Goal: Task Accomplishment & Management: Manage account settings

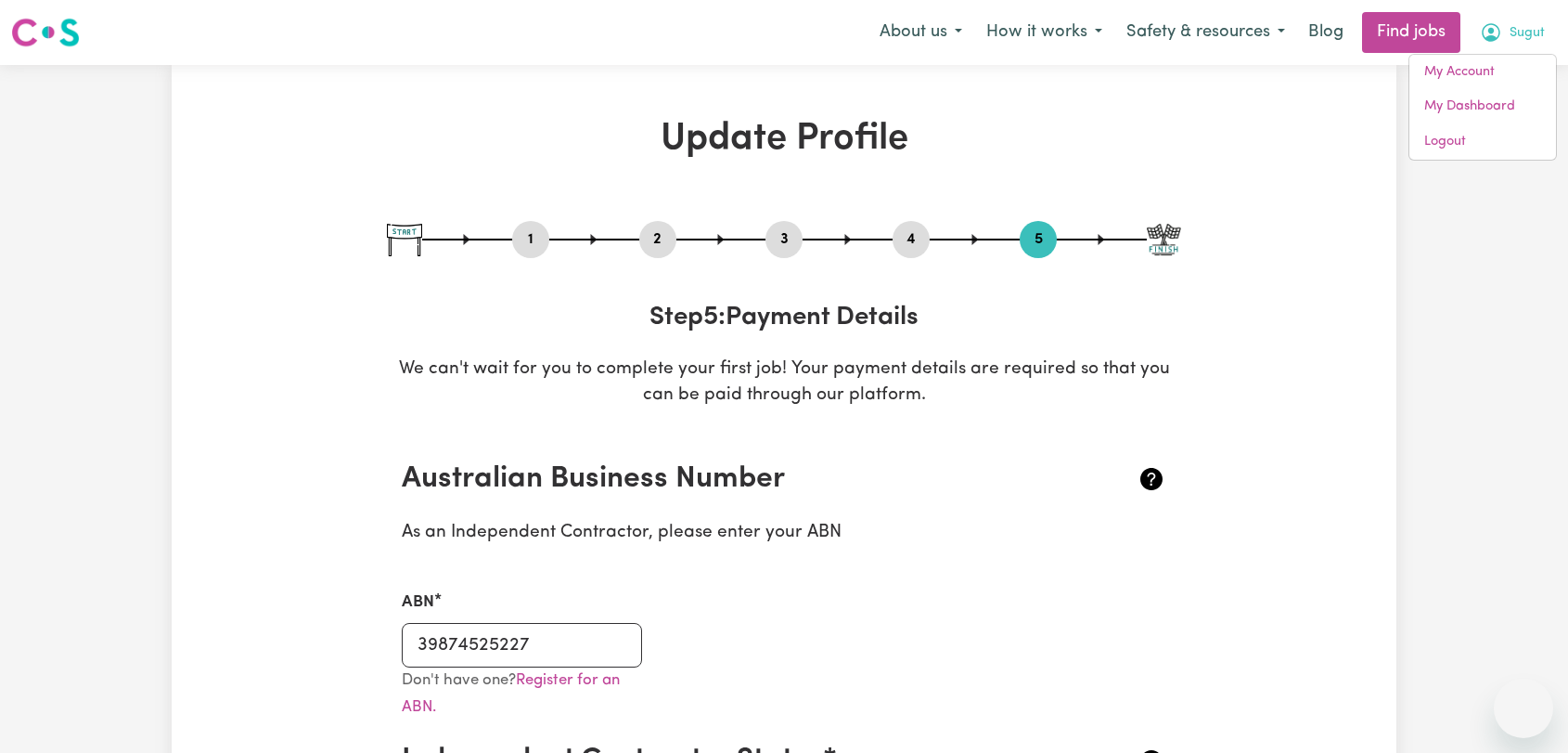
select select "I am providing services through another platform"
click at [1499, 150] on link "Logout" at bounding box center [1482, 143] width 146 height 35
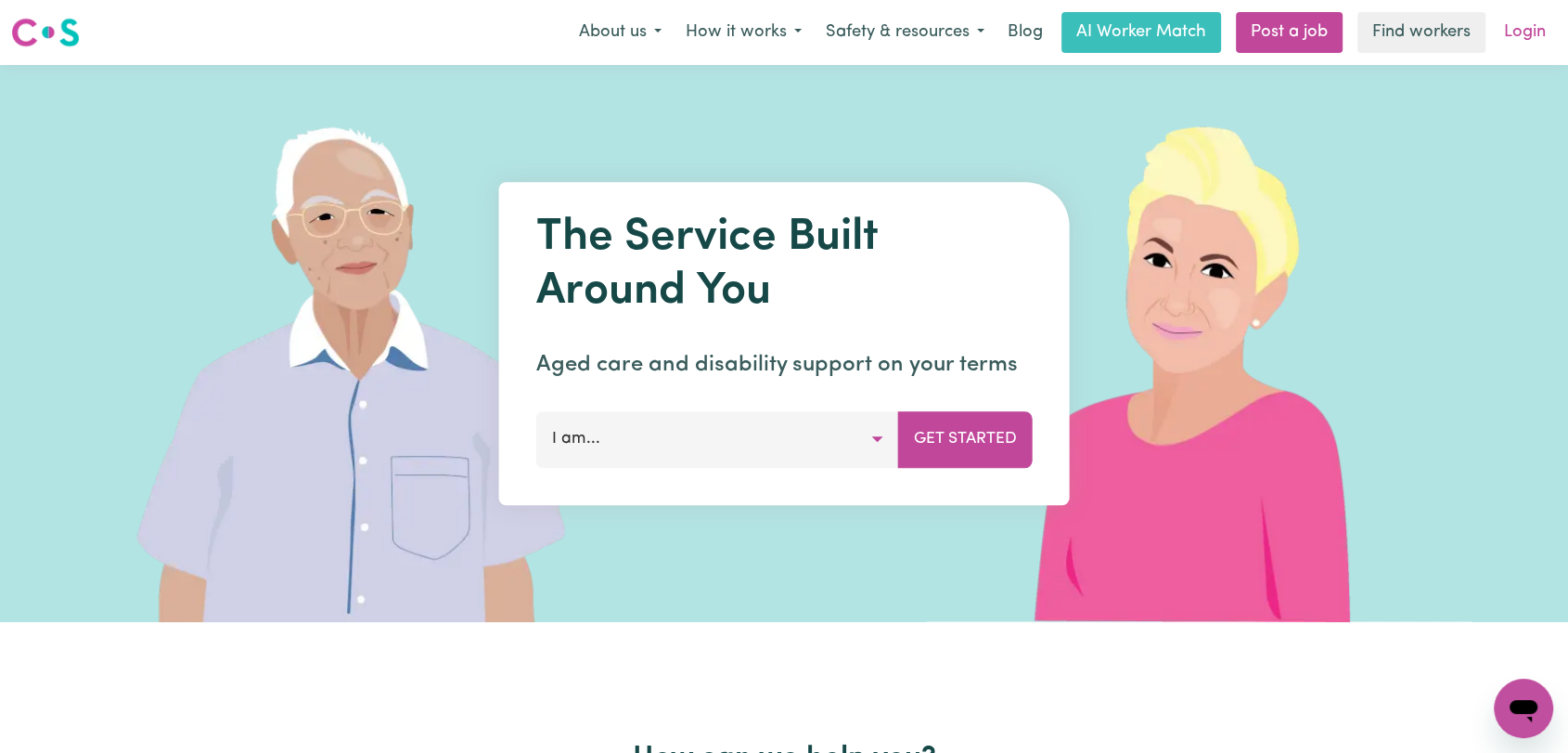
click at [1515, 32] on link "Login" at bounding box center [1525, 32] width 64 height 41
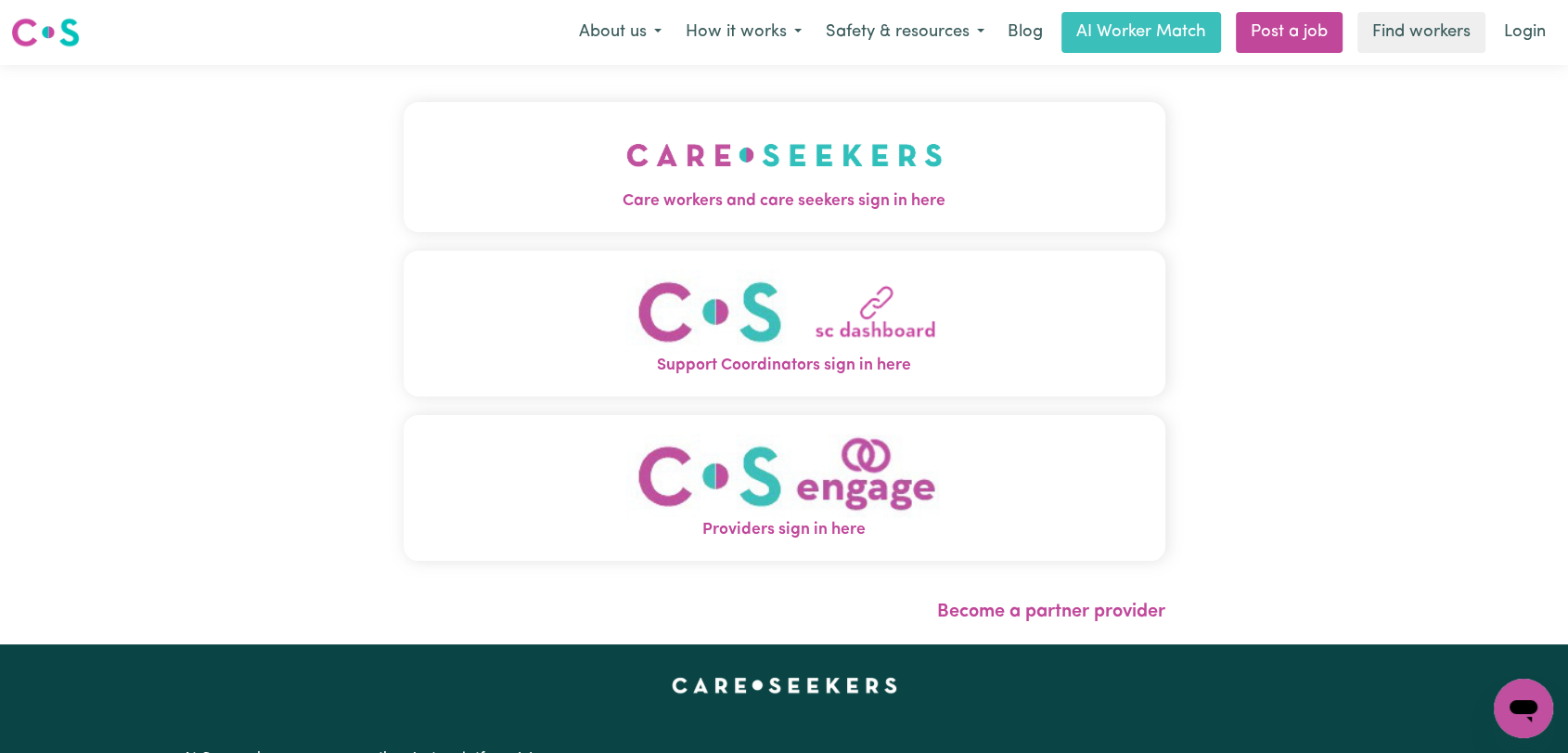
click at [693, 186] on img "Care workers and care seekers sign in here" at bounding box center [784, 155] width 317 height 69
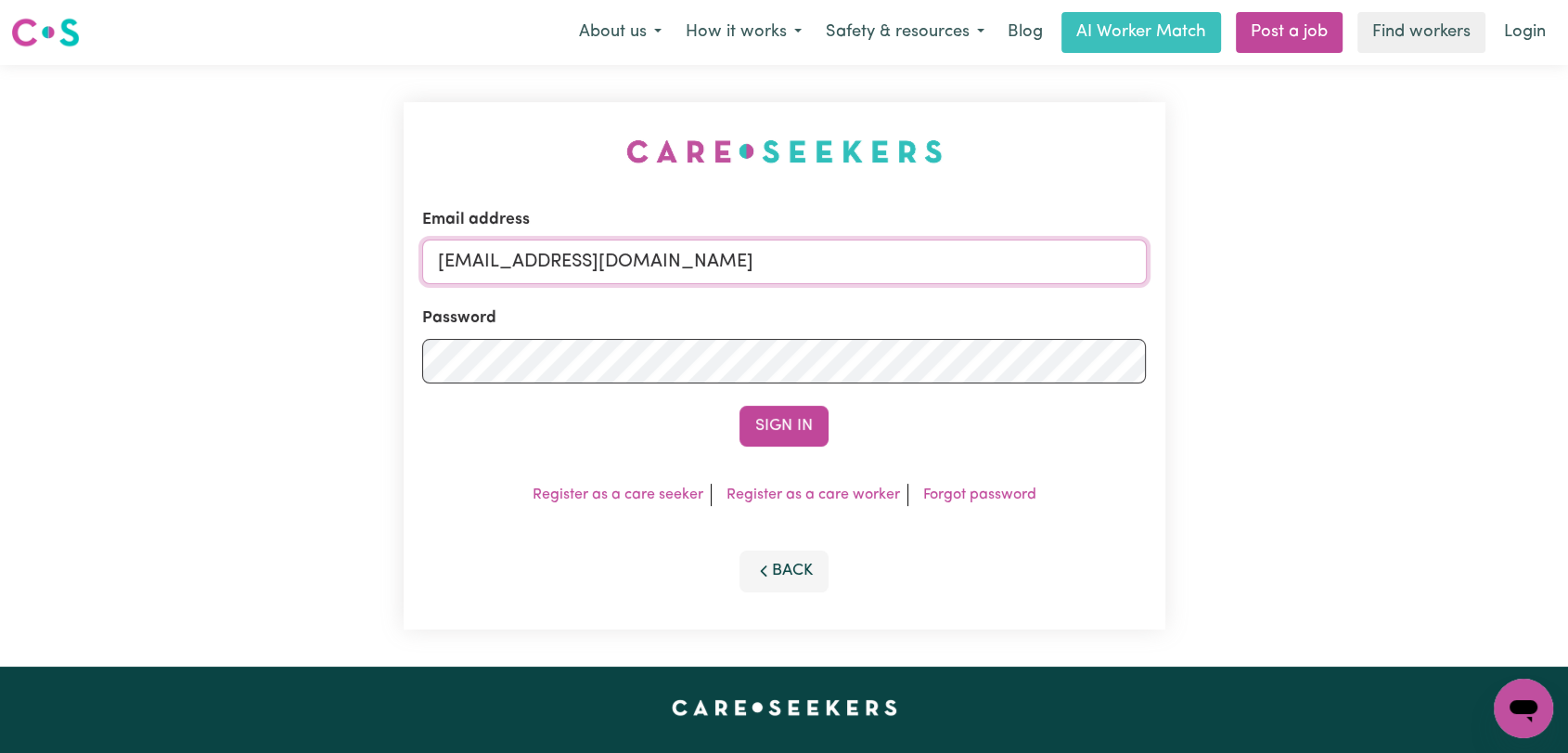
drag, startPoint x: 861, startPoint y: 261, endPoint x: 843, endPoint y: 275, distance: 22.8
click at [861, 261] on input "[EMAIL_ADDRESS][DOMAIN_NAME]" at bounding box center [784, 261] width 725 height 44
drag, startPoint x: 536, startPoint y: 262, endPoint x: 872, endPoint y: 290, distance: 337.2
click at [872, 290] on form "Email address Superuser~[EMAIL_ADDRESS][DOMAIN_NAME] Password Sign In" at bounding box center [784, 326] width 725 height 239
type input "Superuser~[EMAIL_ADDRESS][DOMAIN_NAME]"
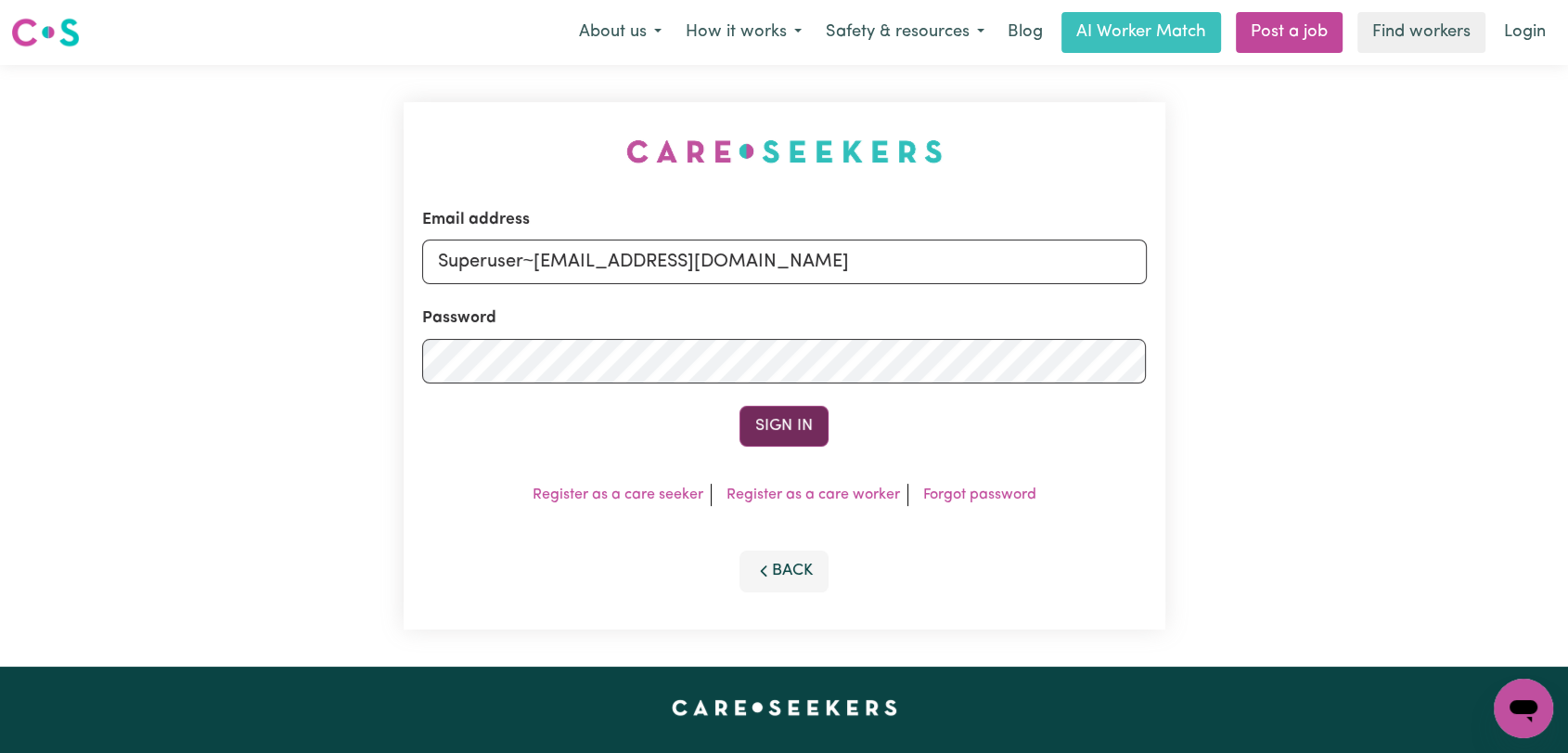
click at [792, 418] on button "Sign In" at bounding box center [784, 427] width 89 height 41
